Goal: Task Accomplishment & Management: Manage account settings

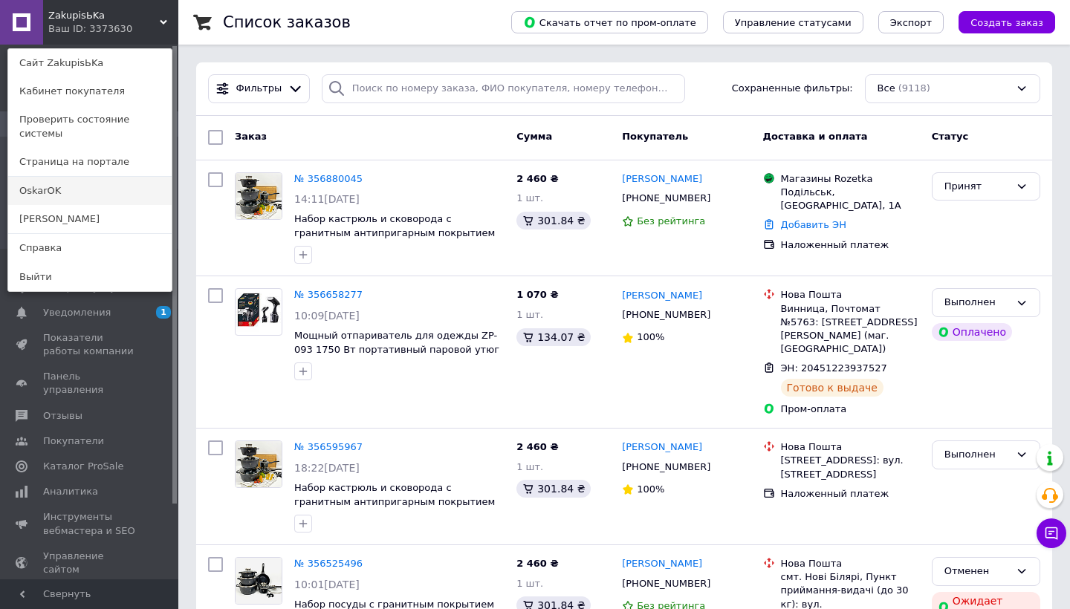
click at [92, 177] on link "OskarOK" at bounding box center [89, 191] width 163 height 28
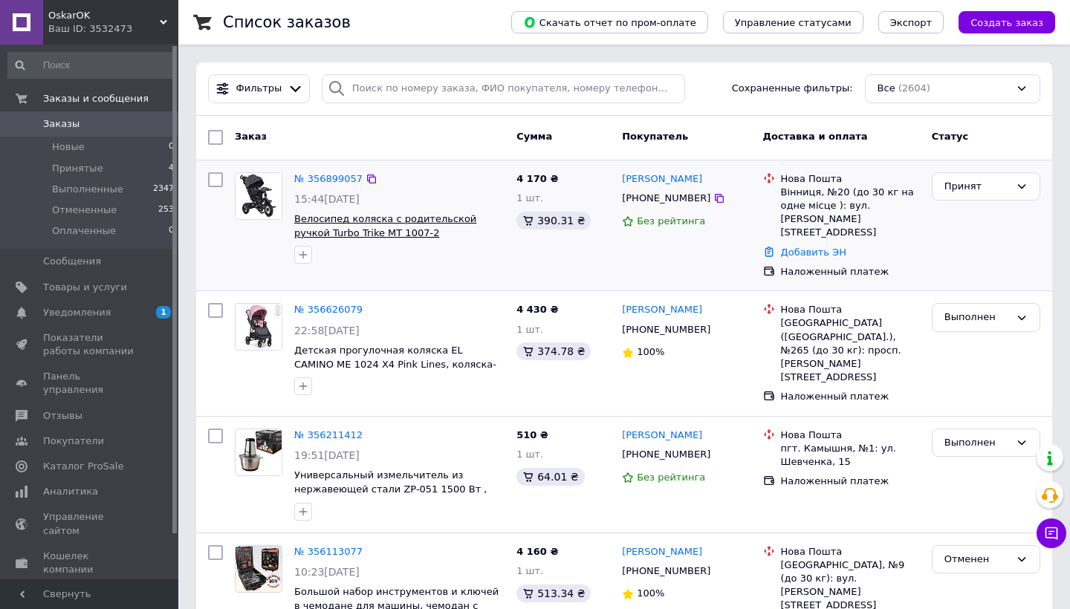
click at [354, 224] on span "Велосипед коляска с родительской ручкой Turbo Trike MT 1007-2 графитовый, трехк…" at bounding box center [392, 232] width 197 height 39
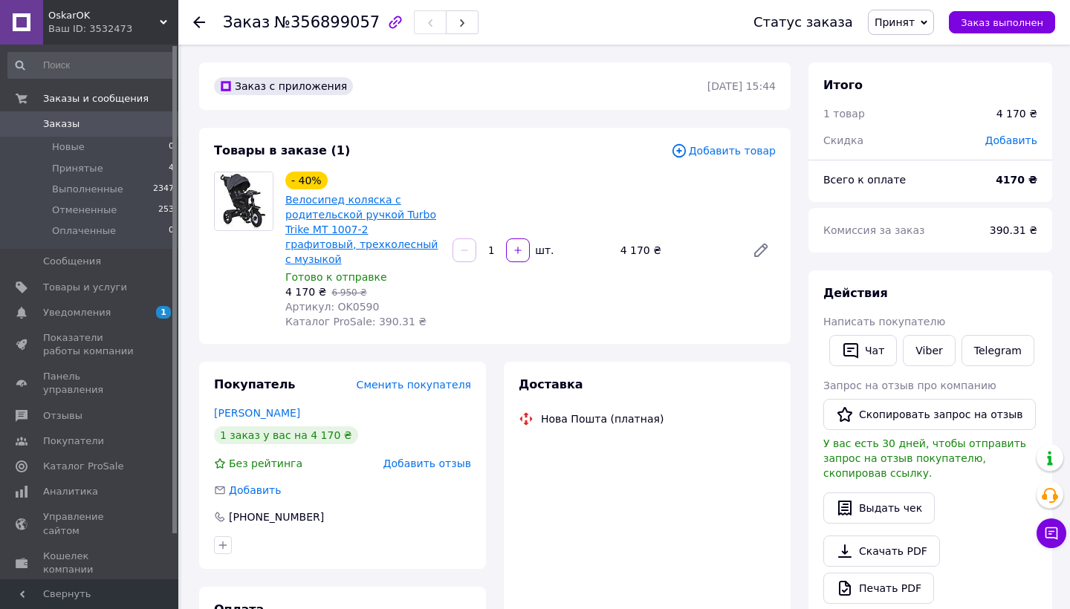
click at [363, 243] on link "Велосипед коляска с родительской ручкой Turbo Trike MT 1007-2 графитовый, трехк…" at bounding box center [361, 229] width 152 height 71
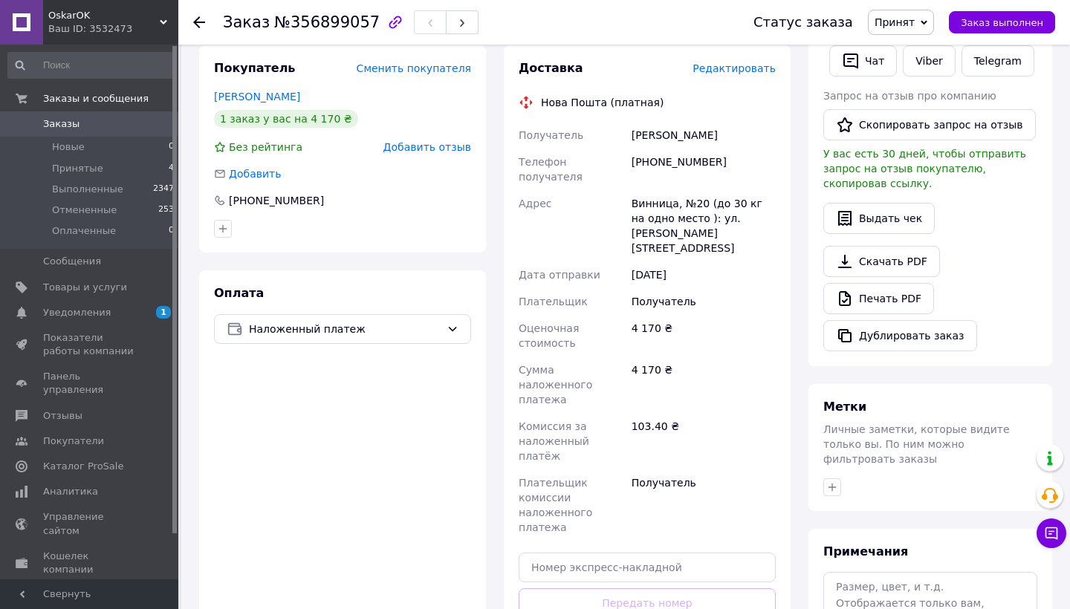
scroll to position [219, 0]
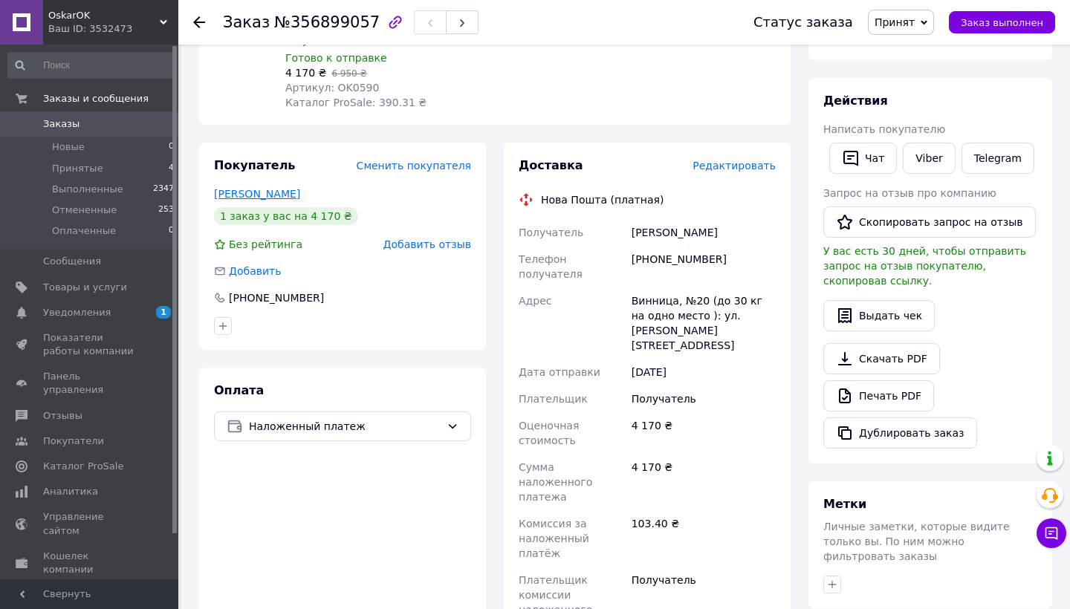
click at [256, 188] on link "Бригида Богдана" at bounding box center [257, 194] width 86 height 12
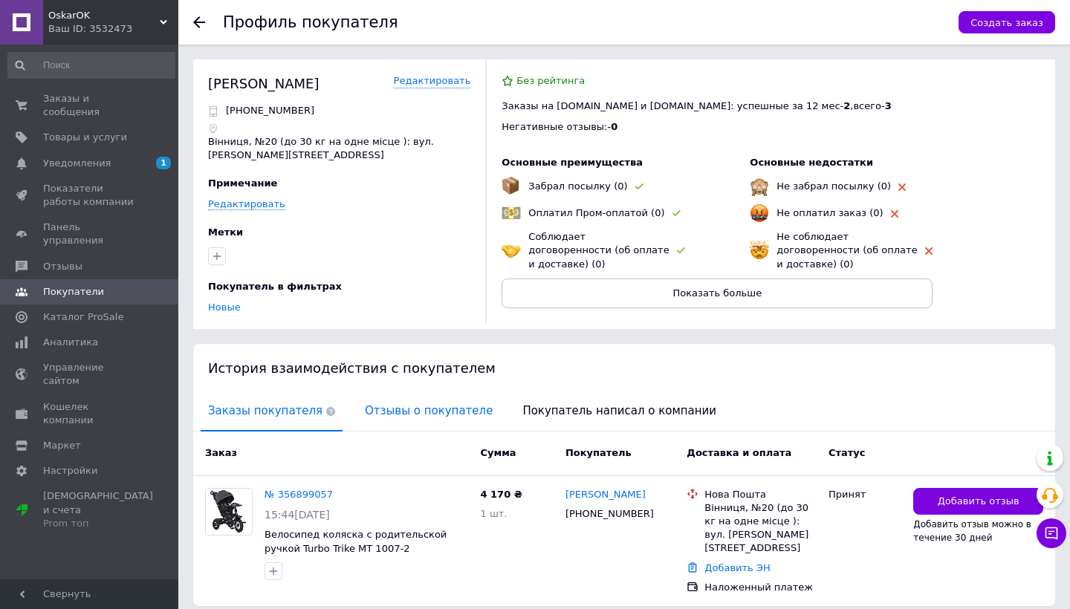
click at [395, 415] on span "Отзывы о покупателе" at bounding box center [428, 411] width 143 height 38
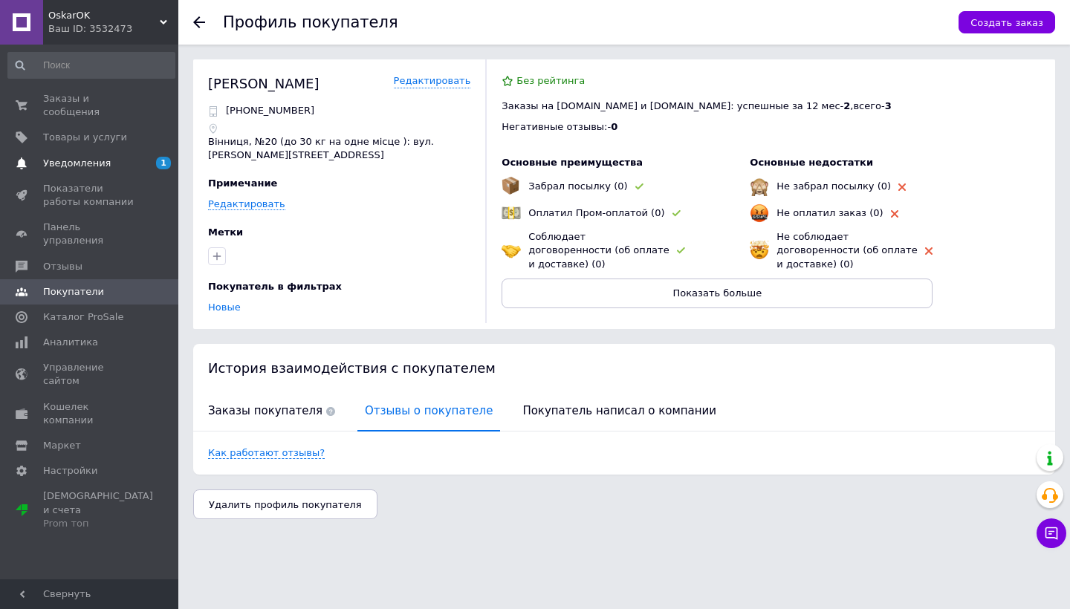
click at [85, 158] on span "Уведомления" at bounding box center [77, 163] width 68 height 13
